Goal: Task Accomplishment & Management: Use online tool/utility

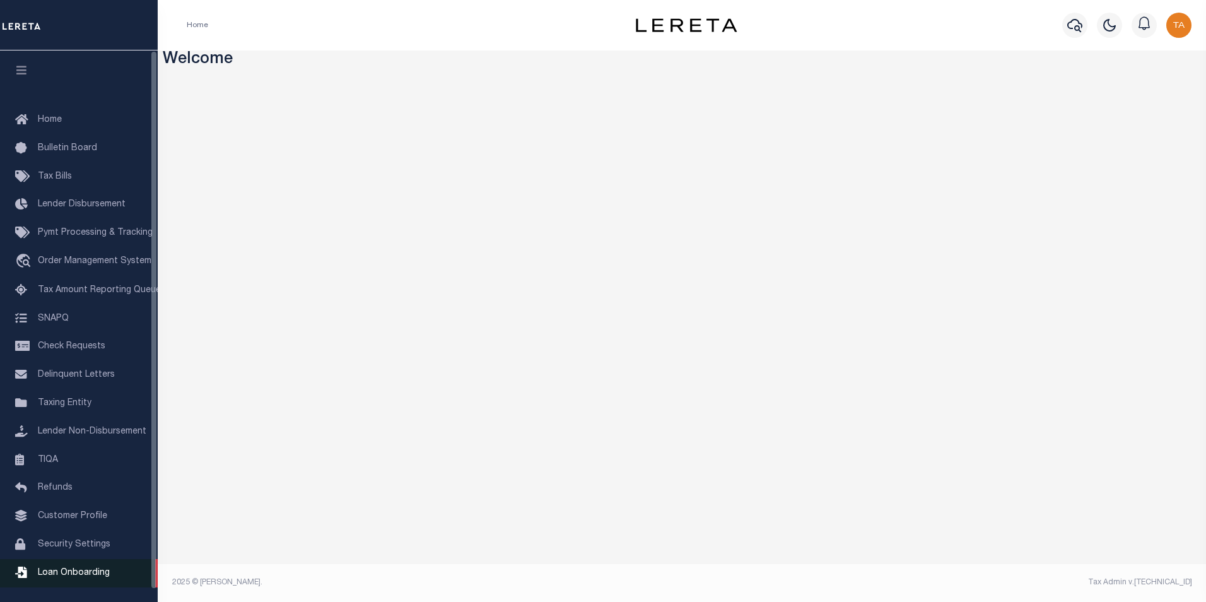
click at [73, 577] on span "Loan Onboarding" at bounding box center [74, 572] width 72 height 9
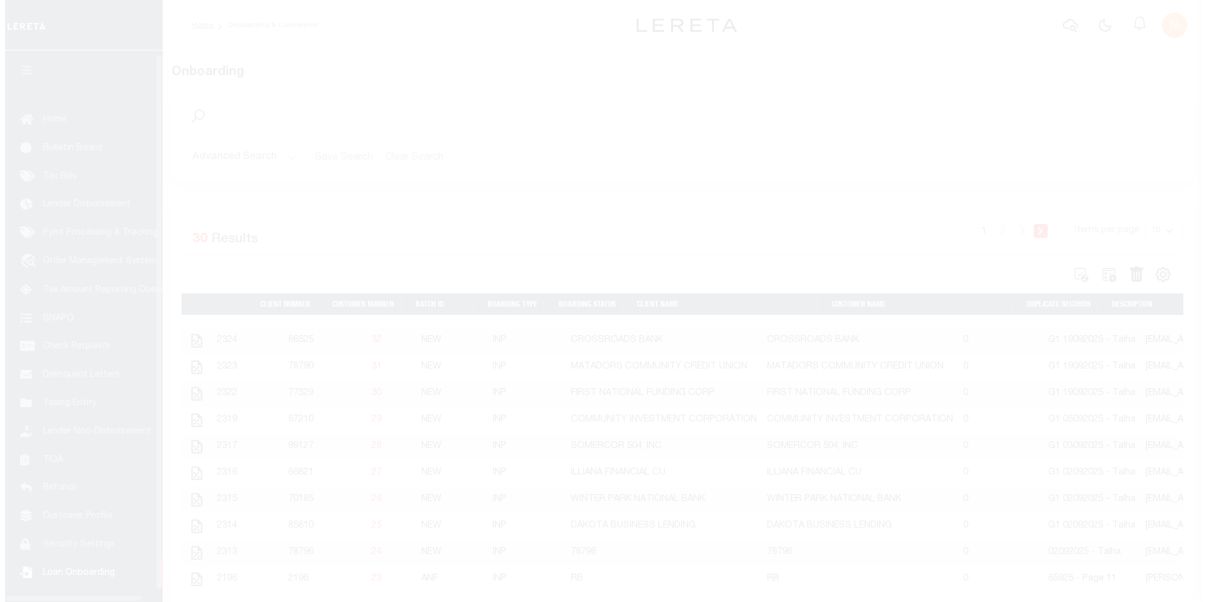
scroll to position [13, 0]
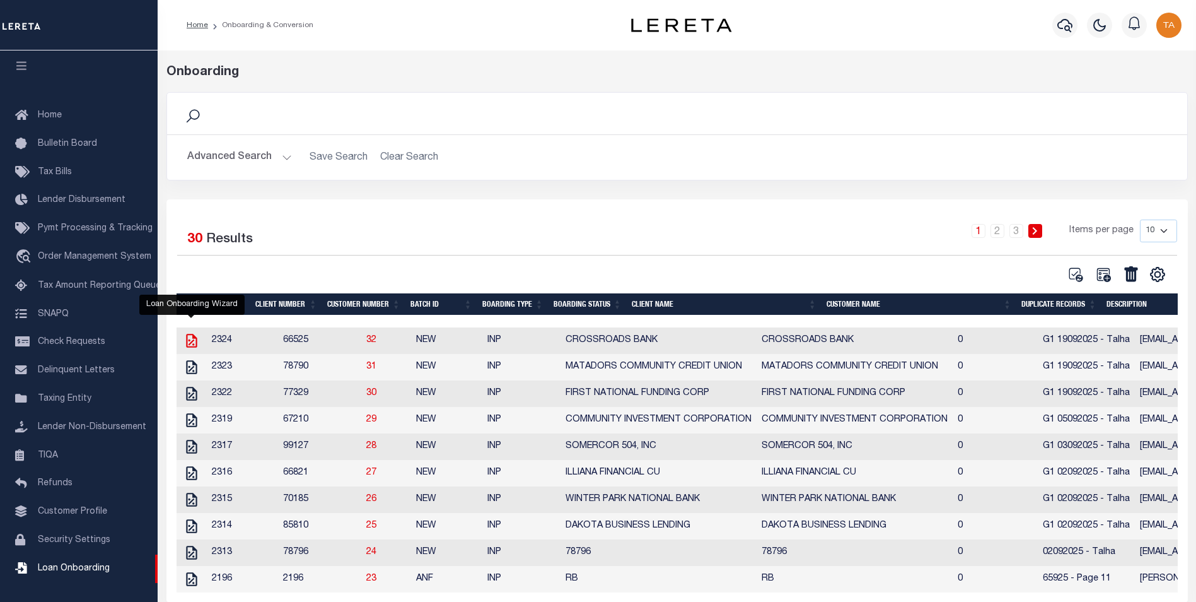
click at [189, 342] on icon "" at bounding box center [191, 341] width 11 height 14
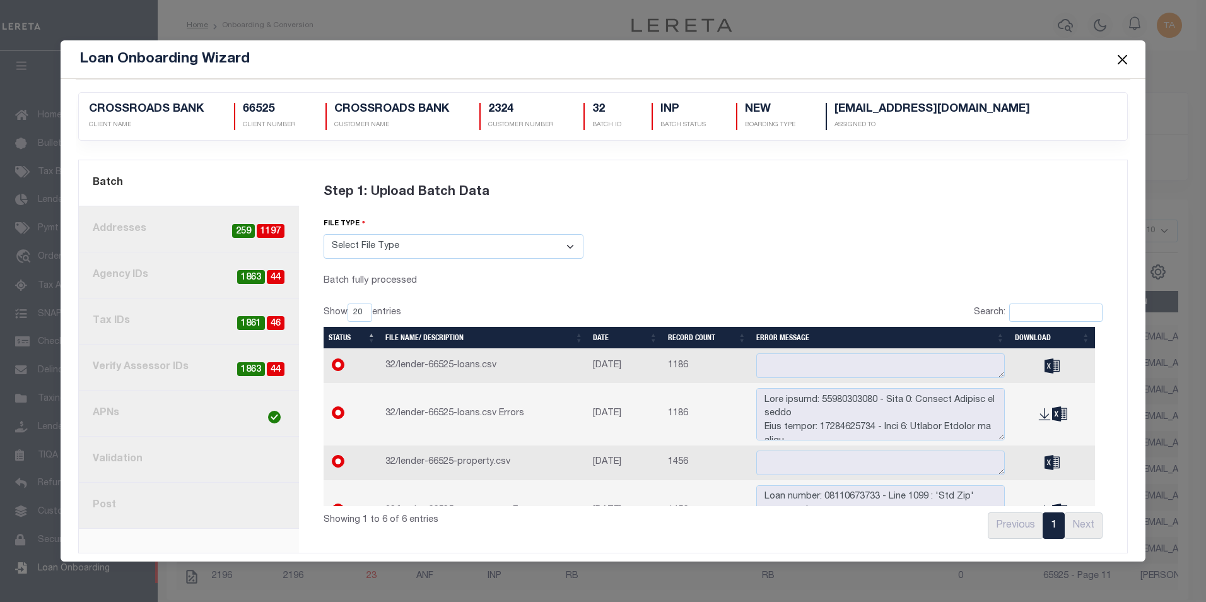
click at [102, 506] on link "8. Post" at bounding box center [189, 505] width 220 height 46
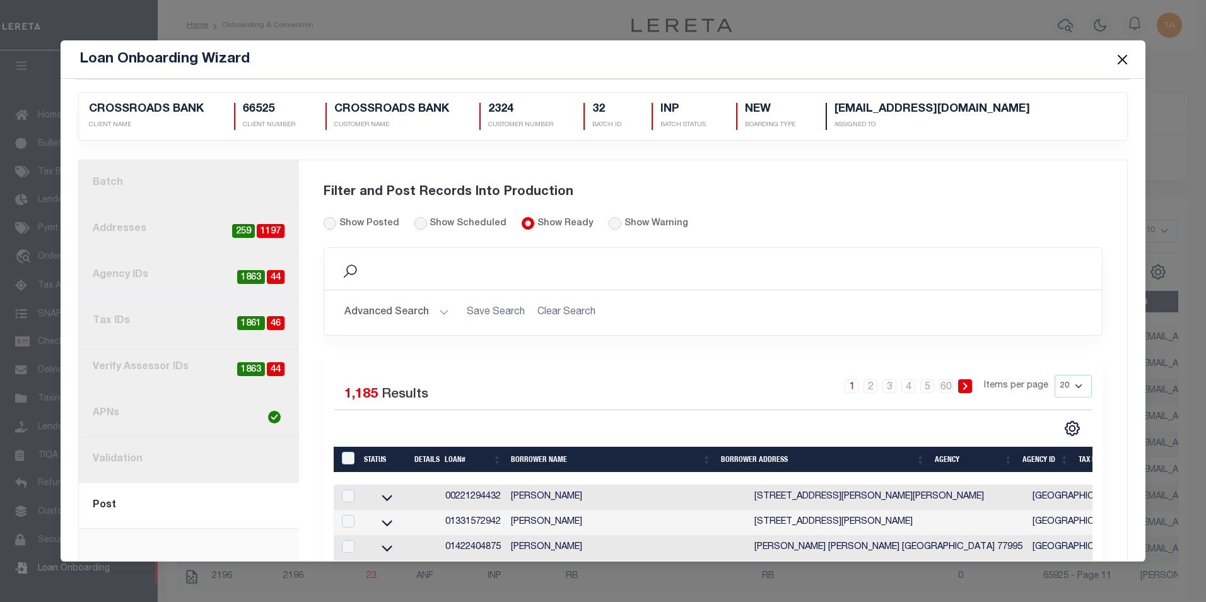
click at [609, 229] on div "Show Warning" at bounding box center [648, 224] width 79 height 14
click at [609, 224] on input "radio" at bounding box center [615, 223] width 13 height 13
radio input "true"
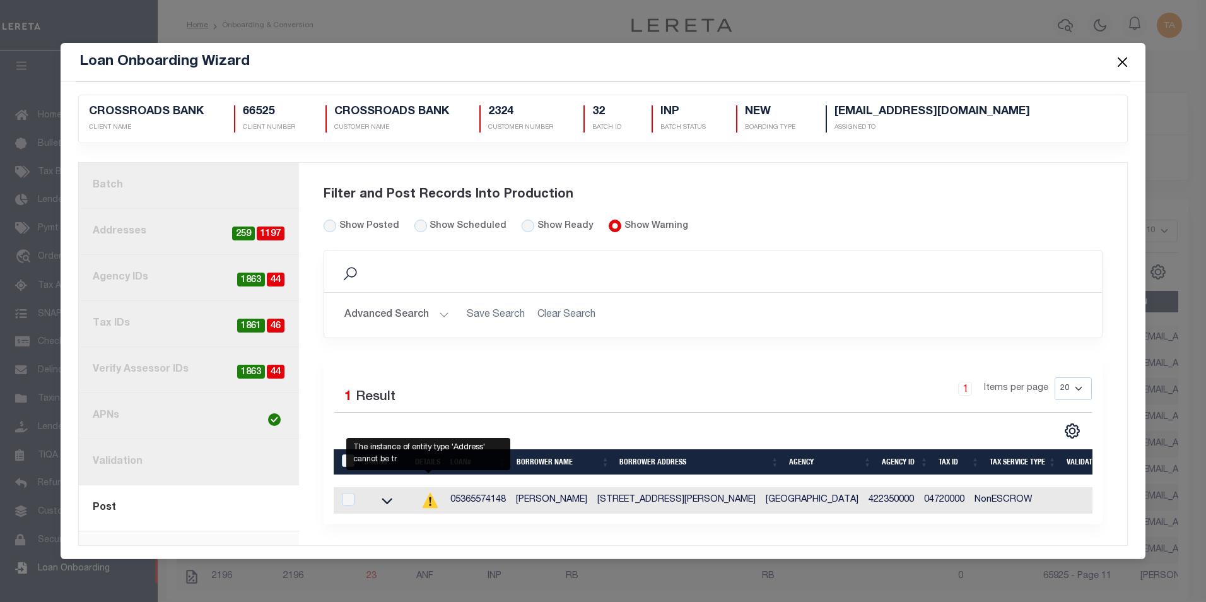
click at [429, 501] on icon at bounding box center [430, 500] width 2 height 6
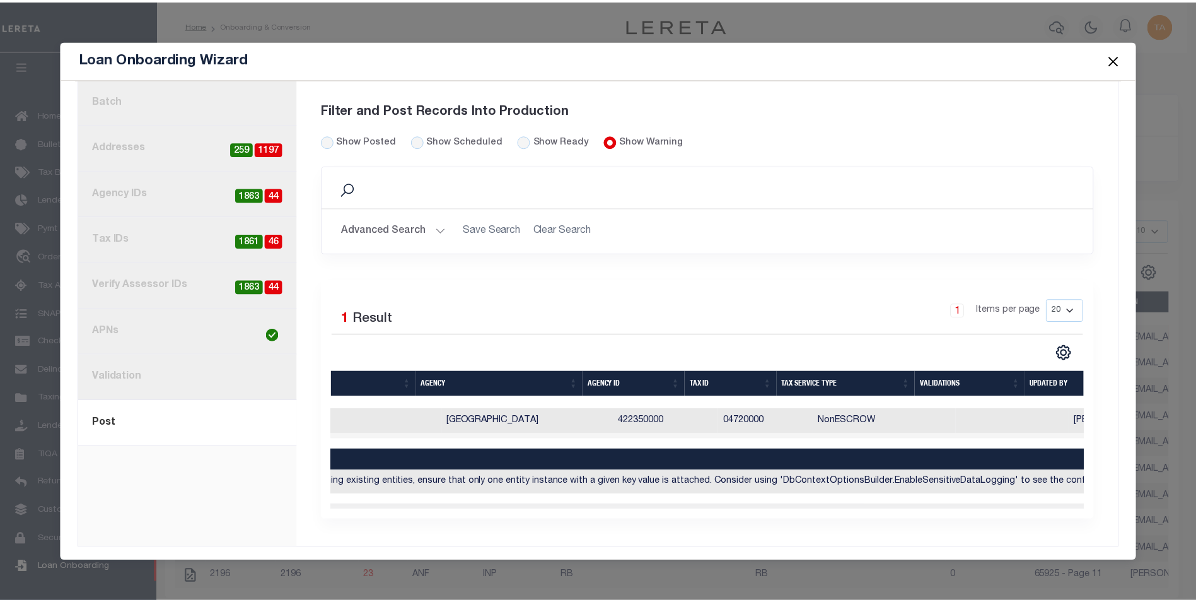
scroll to position [0, 0]
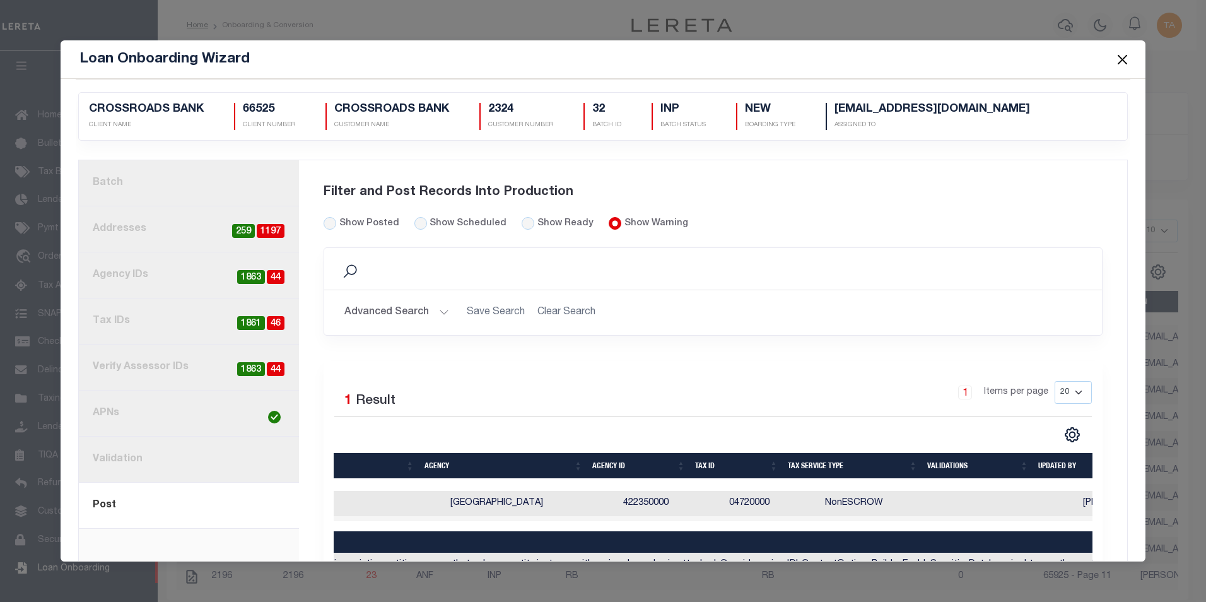
click at [1119, 63] on button "Close" at bounding box center [1122, 59] width 16 height 16
